Goal: Navigation & Orientation: Find specific page/section

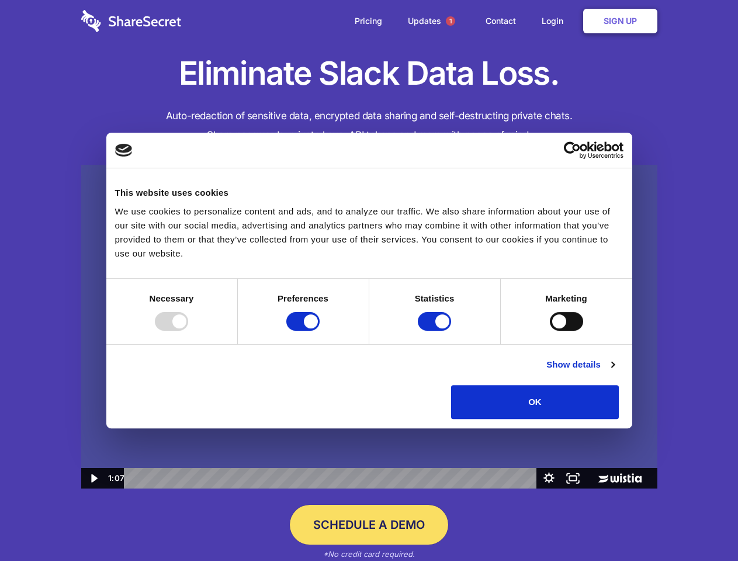
click at [369, 280] on img at bounding box center [369, 327] width 576 height 324
click at [188, 331] on div at bounding box center [171, 321] width 33 height 19
click at [320, 331] on input "Preferences" at bounding box center [302, 321] width 33 height 19
checkbox input "false"
click at [436, 331] on input "Statistics" at bounding box center [434, 321] width 33 height 19
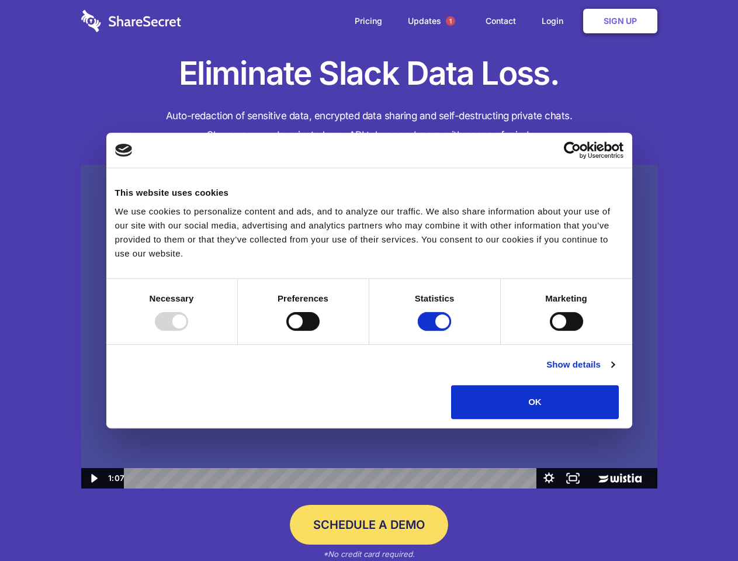
checkbox input "false"
click at [550, 331] on input "Marketing" at bounding box center [566, 321] width 33 height 19
checkbox input "true"
click at [614, 372] on link "Show details" at bounding box center [580, 365] width 68 height 14
click at [0, 0] on li "Preferences 4 Preference cookies enable a website to remember information that …" at bounding box center [0, 0] width 0 height 0
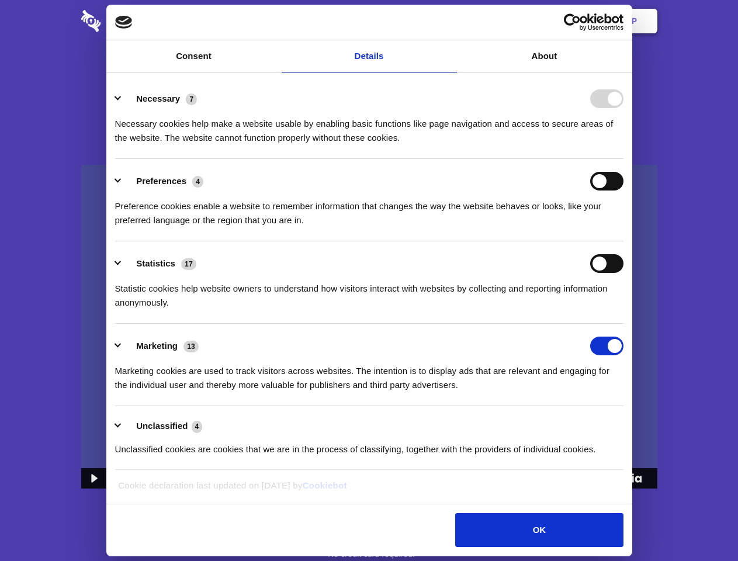
click at [450, 21] on span "1" at bounding box center [450, 20] width 9 height 9
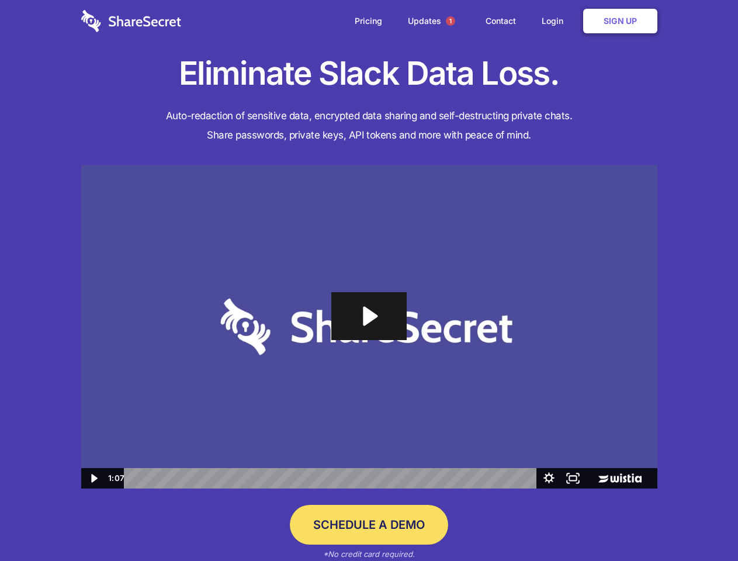
click at [369, 327] on icon "Play Video: Sharesecret Slack Extension" at bounding box center [368, 316] width 75 height 48
